Goal: Task Accomplishment & Management: Manage account settings

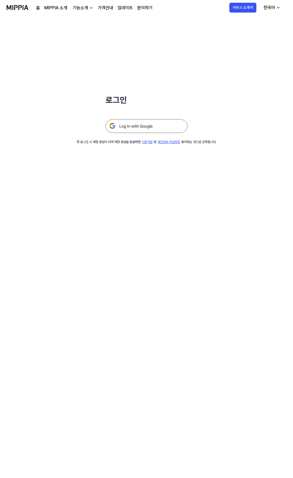
click at [23, 8] on img at bounding box center [18, 7] width 22 height 15
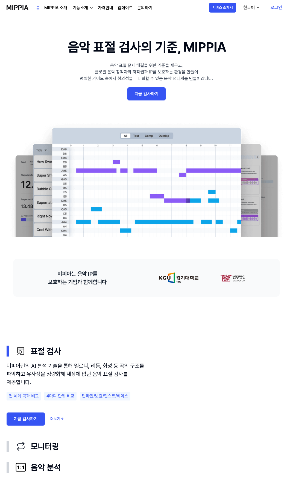
click at [275, 7] on link "로그인" at bounding box center [276, 7] width 20 height 15
